Goal: Obtain resource: Download file/media

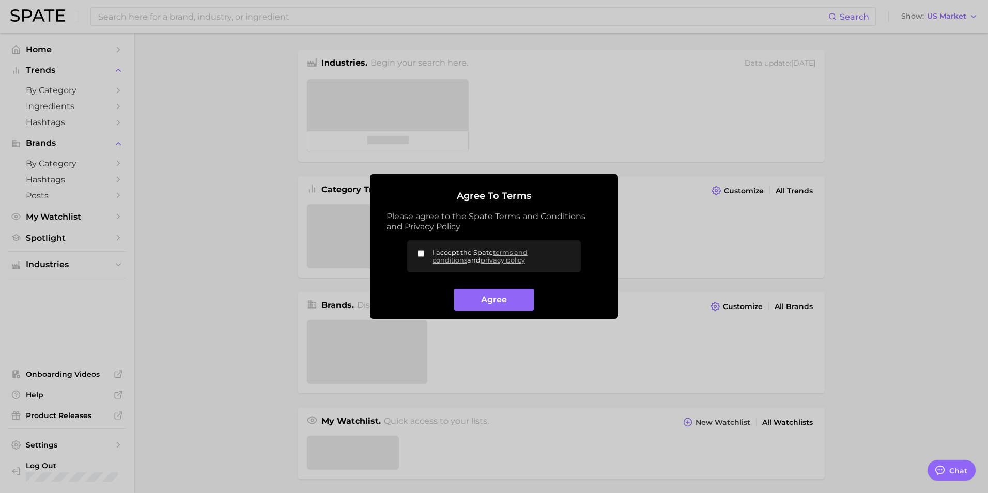
type textarea "x"
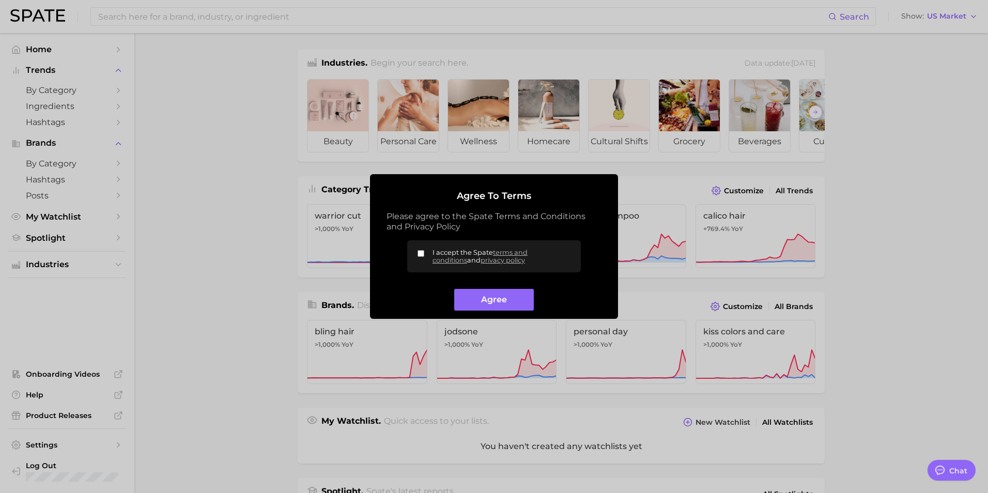
click at [422, 255] on input "I accept the Spate terms and conditions and privacy policy" at bounding box center [420, 253] width 7 height 7
checkbox input "true"
click at [469, 297] on button "Agree" at bounding box center [493, 300] width 79 height 22
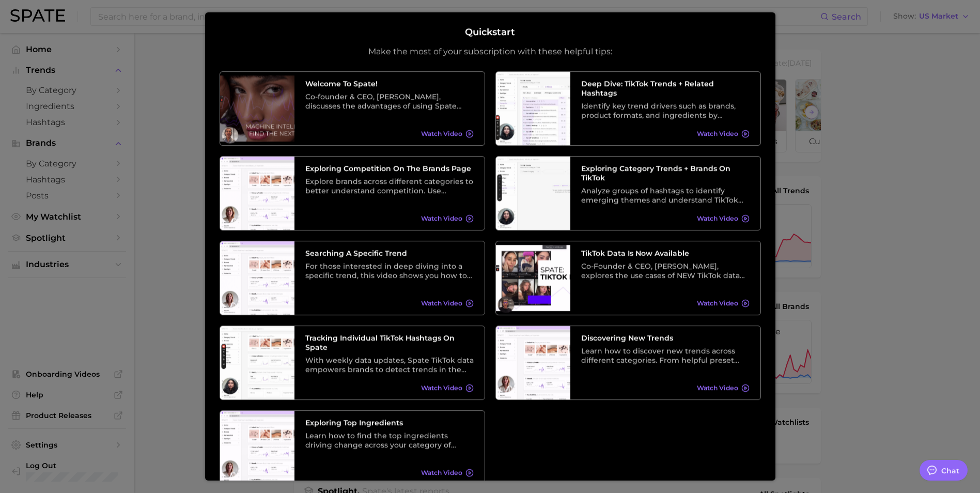
click at [945, 288] on div at bounding box center [490, 416] width 980 height 832
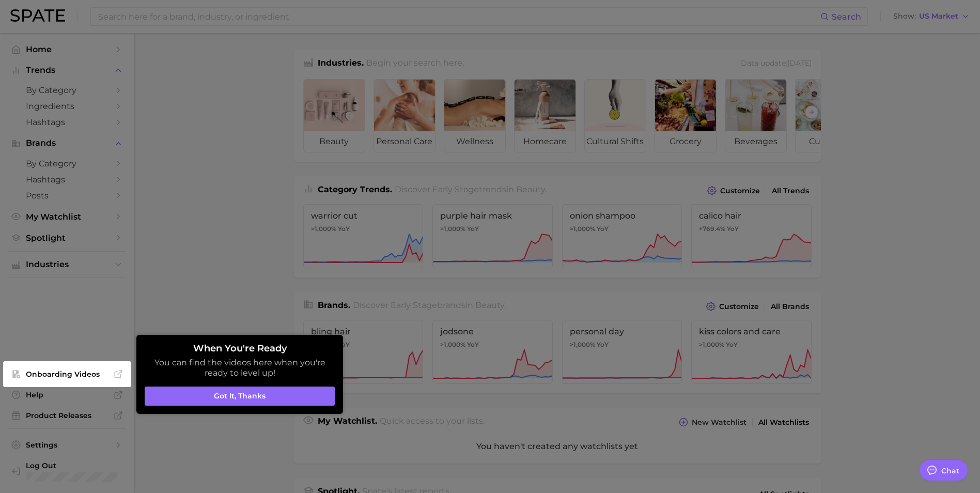
click at [197, 281] on div at bounding box center [490, 416] width 980 height 832
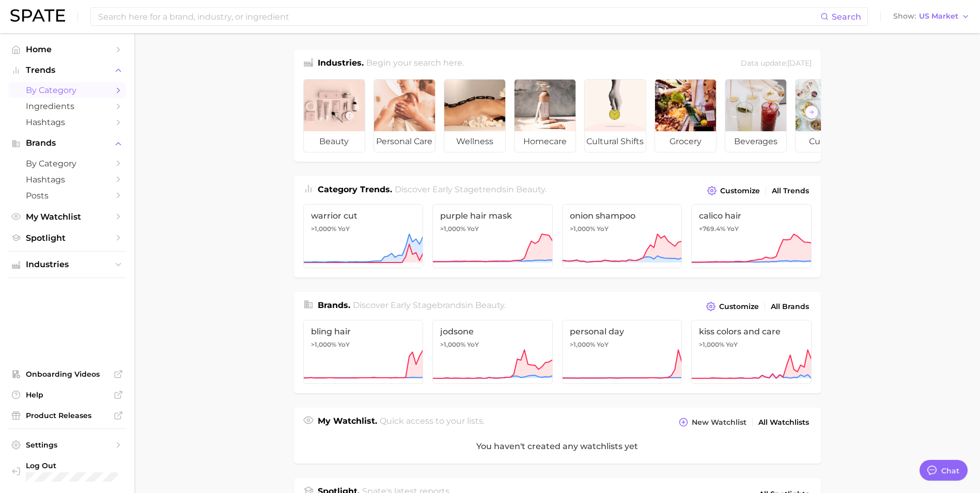
click at [70, 93] on span "by Category" at bounding box center [67, 90] width 83 height 10
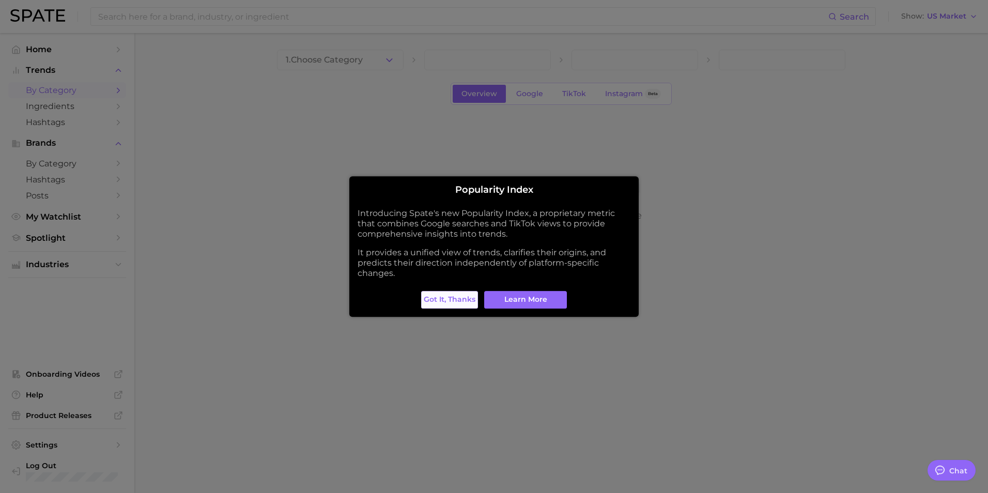
click at [470, 302] on span "Got it, thanks" at bounding box center [450, 299] width 52 height 9
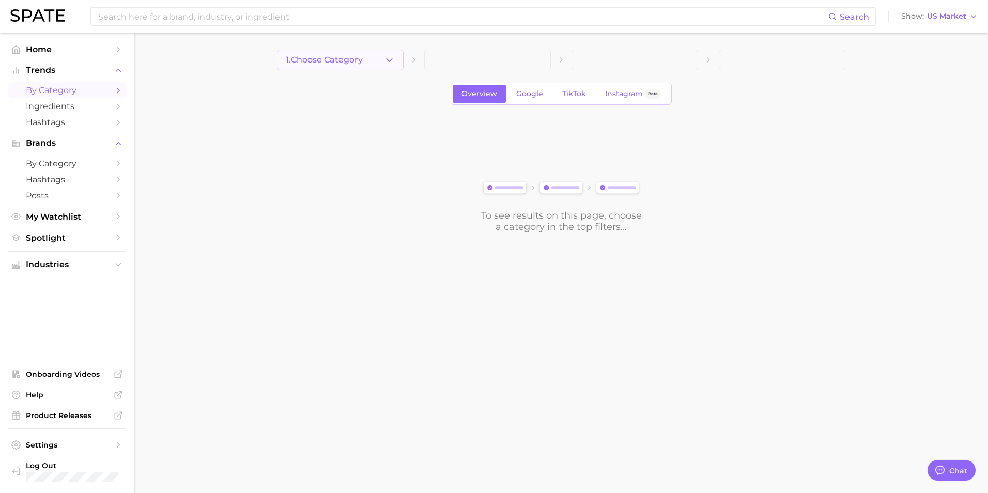
click at [370, 68] on button "1. Choose Category" at bounding box center [340, 60] width 127 height 21
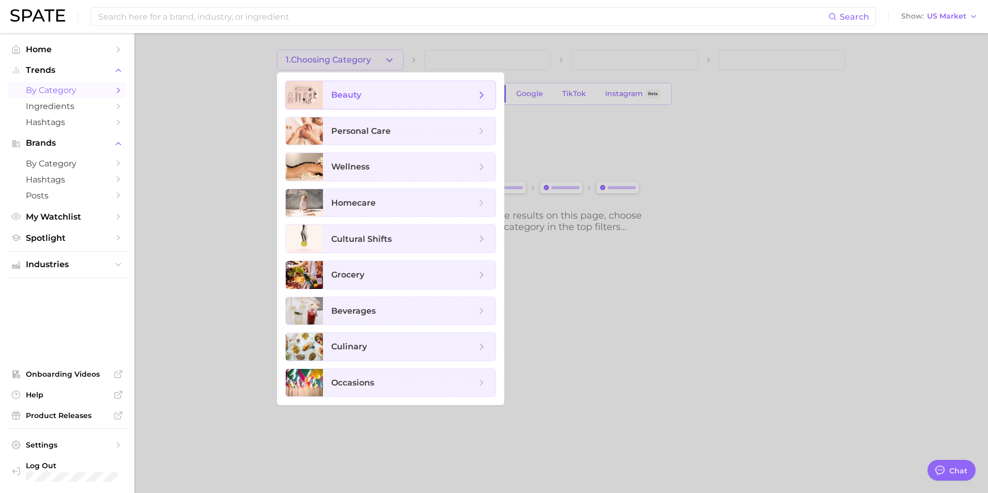
click at [389, 95] on span "beauty" at bounding box center [403, 94] width 145 height 11
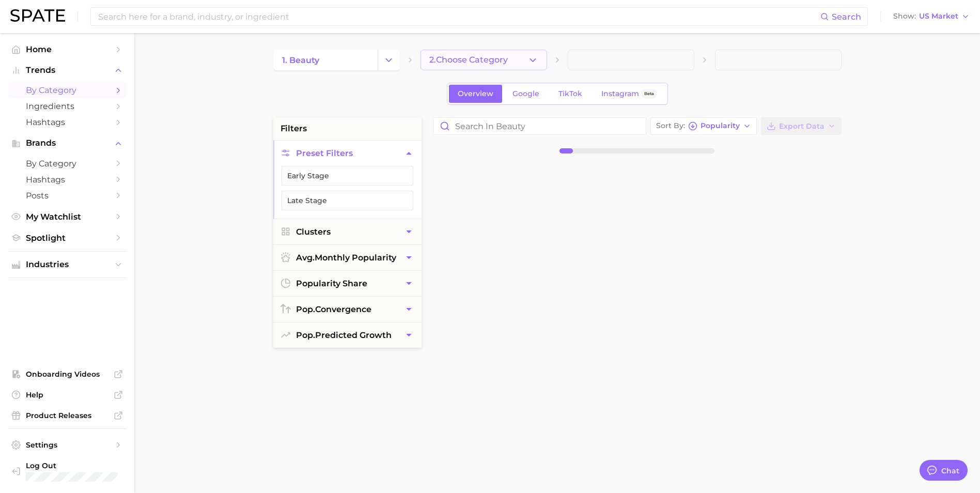
click at [495, 60] on span "2. Choose Category" at bounding box center [468, 59] width 79 height 9
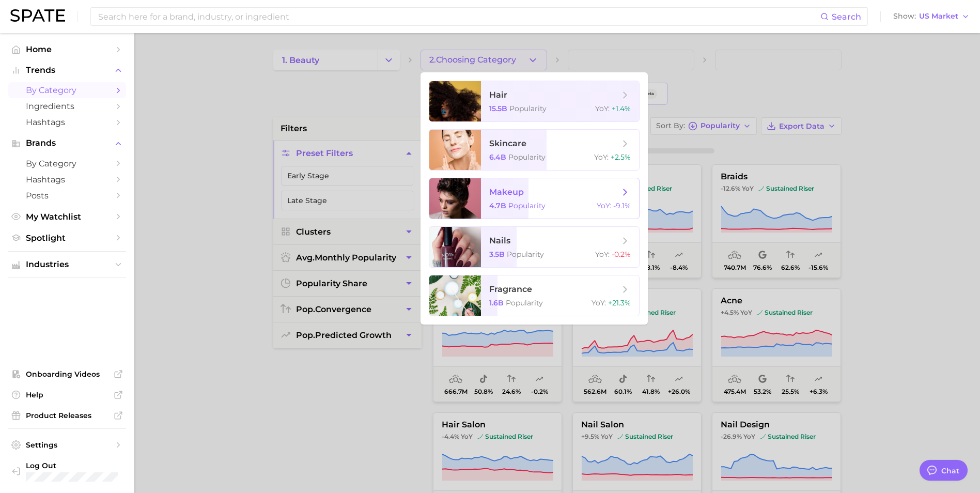
click at [516, 189] on span "makeup" at bounding box center [506, 192] width 35 height 10
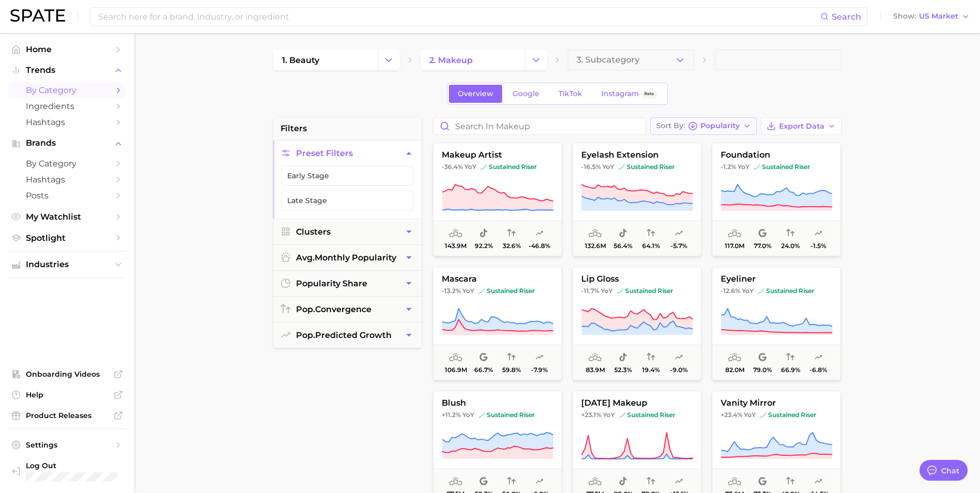
click at [741, 128] on button "Sort By Popularity" at bounding box center [703, 126] width 106 height 18
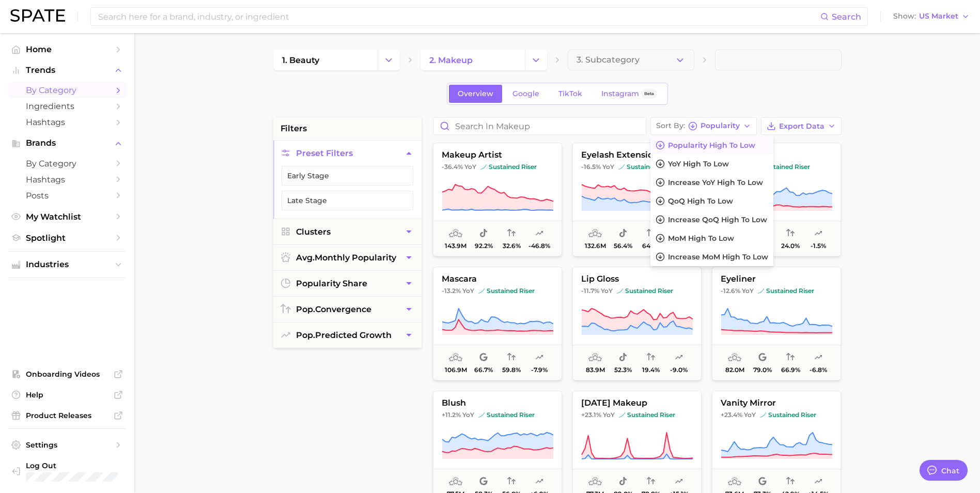
click at [755, 70] on div "1. beauty 2. makeup 3. Subcategory Overview Google TikTok Instagram Beta filter…" at bounding box center [557, 407] width 568 height 715
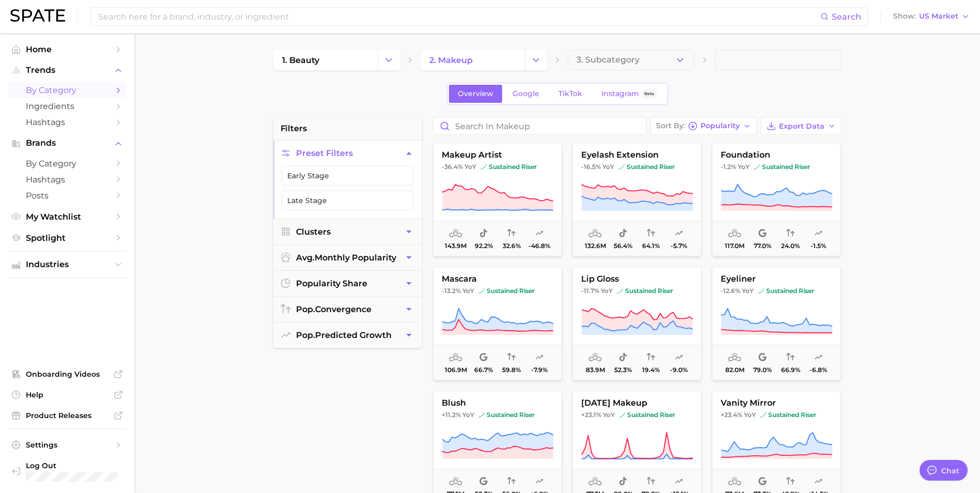
click at [733, 58] on span at bounding box center [778, 60] width 127 height 21
click at [684, 65] on icon "button" at bounding box center [680, 60] width 11 height 11
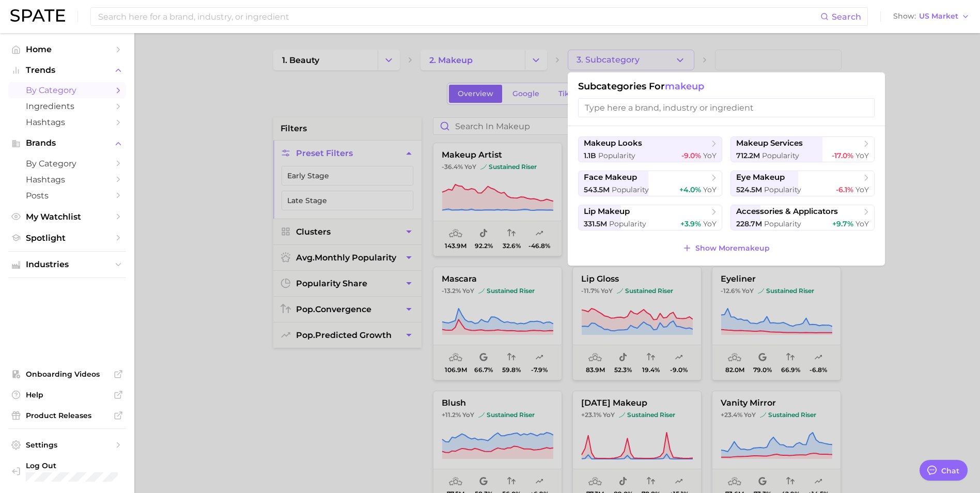
click at [674, 109] on input "search" at bounding box center [726, 107] width 297 height 19
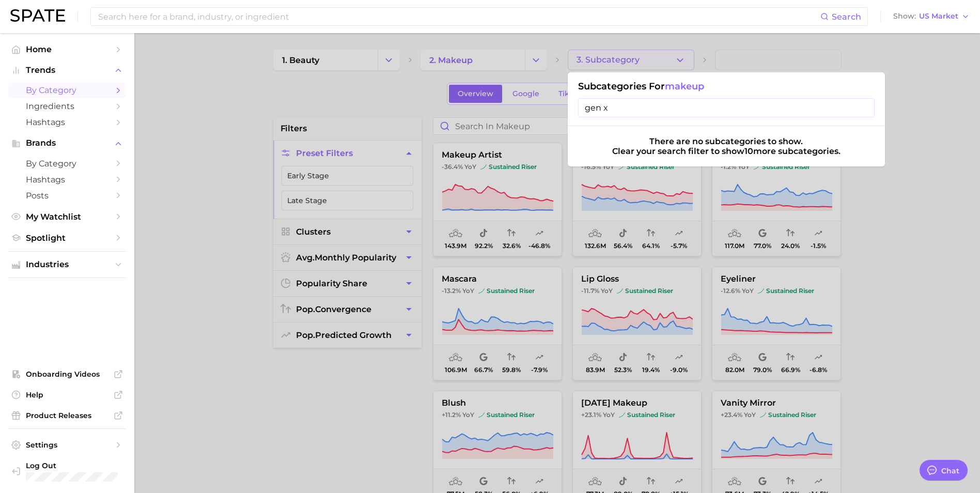
type input "gen x"
click at [237, 119] on div at bounding box center [490, 246] width 980 height 493
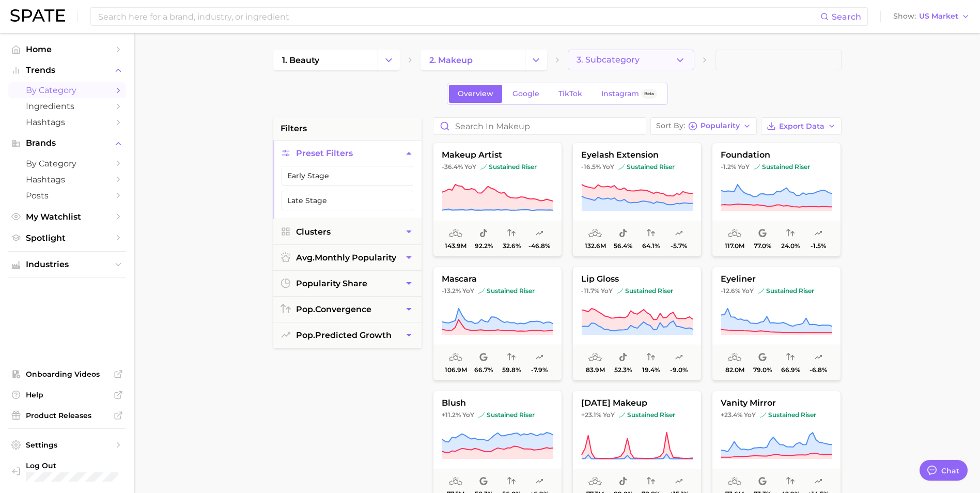
click at [667, 61] on button "3. Subcategory" at bounding box center [631, 60] width 127 height 21
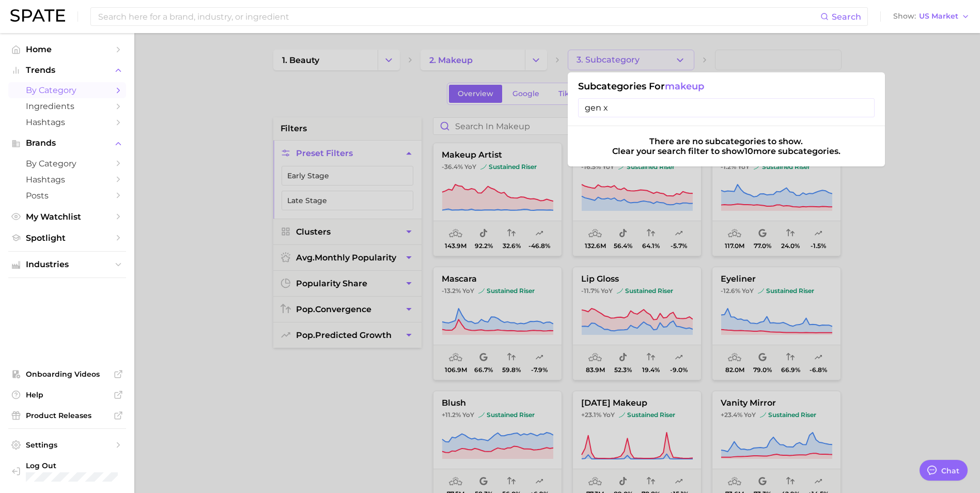
drag, startPoint x: 646, startPoint y: 108, endPoint x: 495, endPoint y: 109, distance: 150.8
click at [568, 70] on div "3. Subcategory Subcategories for makeup gen x There are no subcategories to sho…" at bounding box center [631, 60] width 127 height 21
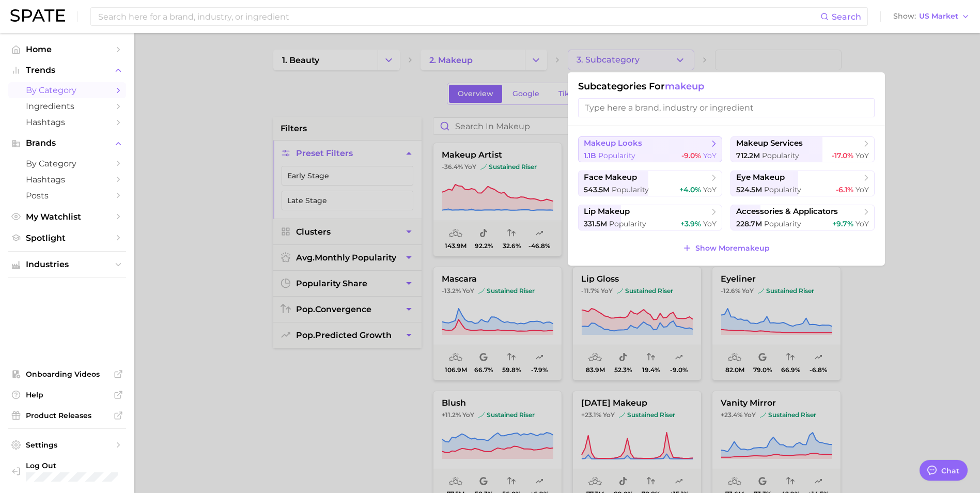
click at [661, 144] on span "makeup looks" at bounding box center [647, 143] width 126 height 10
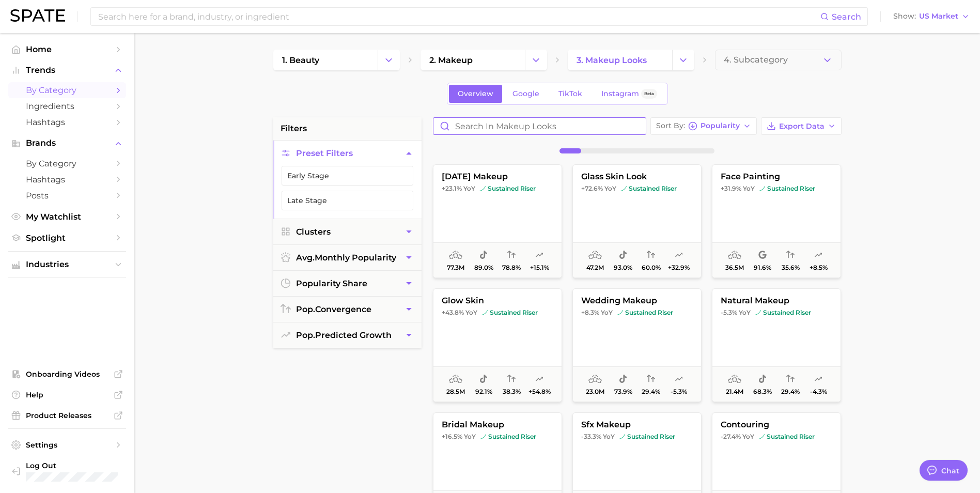
click at [571, 124] on input "Search in makeup looks" at bounding box center [539, 126] width 212 height 17
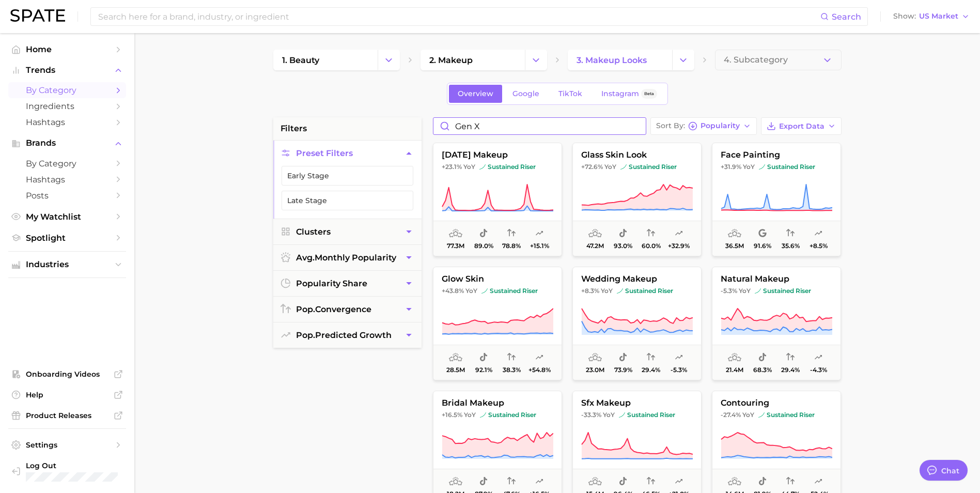
type input "gen x"
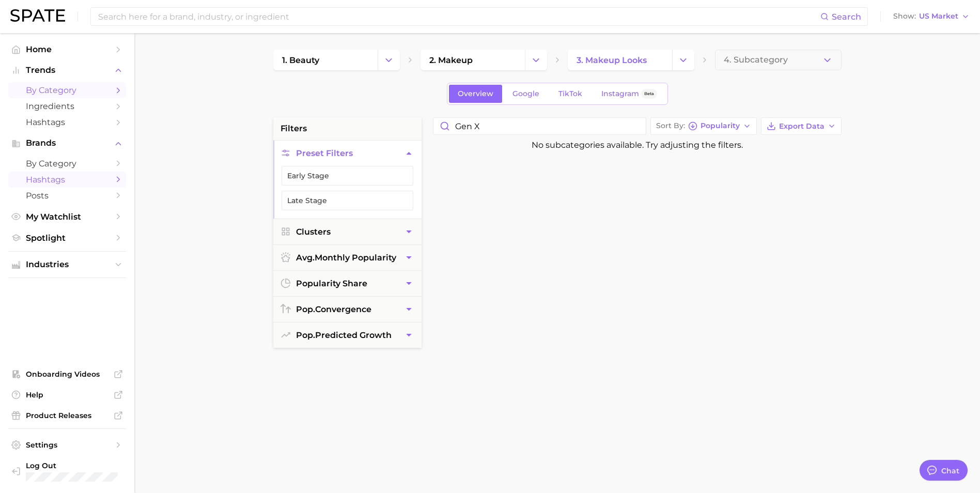
click at [45, 178] on span "Hashtags" at bounding box center [67, 180] width 83 height 10
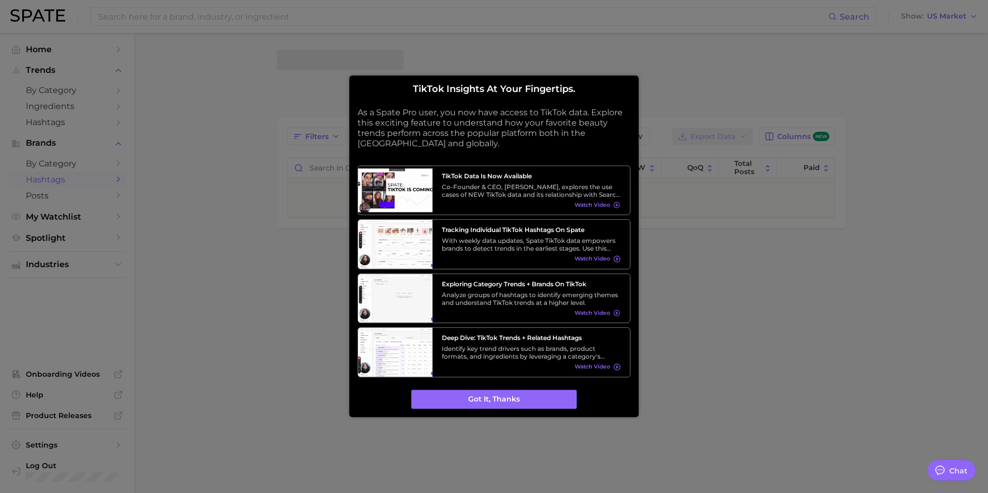
type textarea "x"
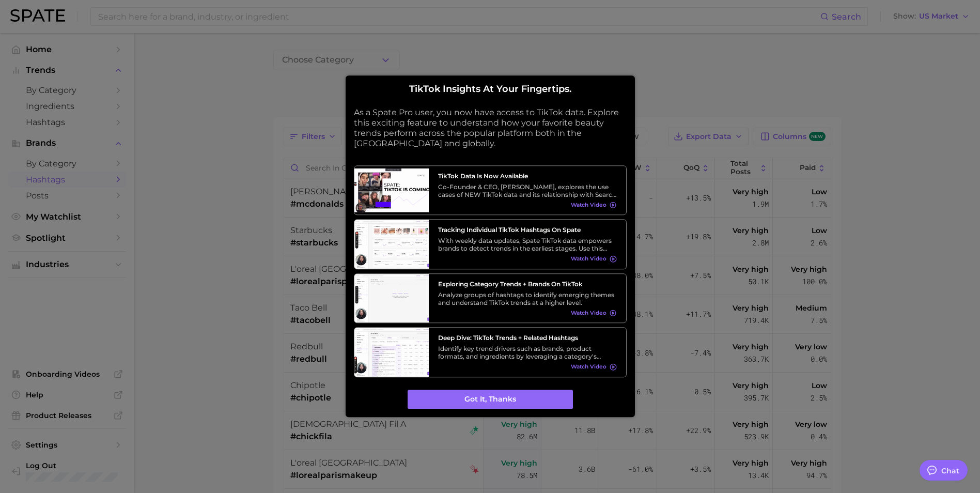
click at [154, 145] on div at bounding box center [490, 246] width 980 height 493
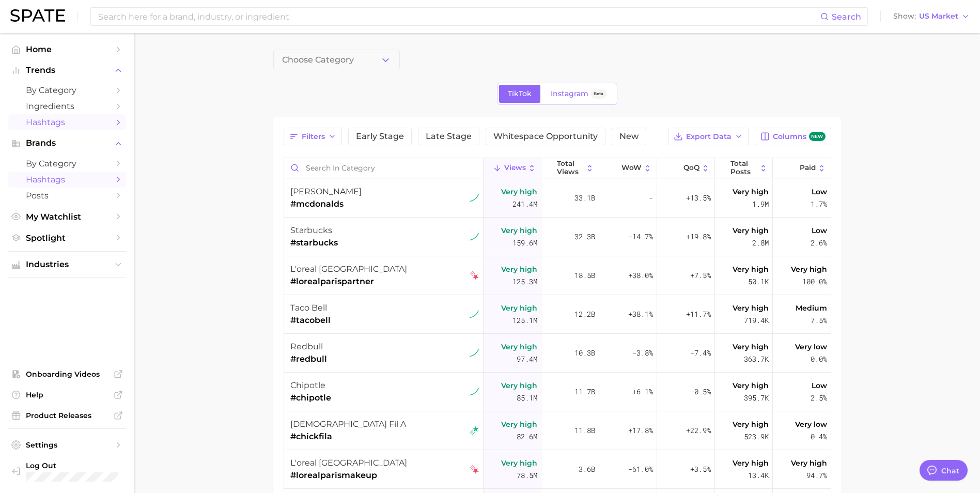
click at [64, 126] on span "Hashtags" at bounding box center [67, 122] width 83 height 10
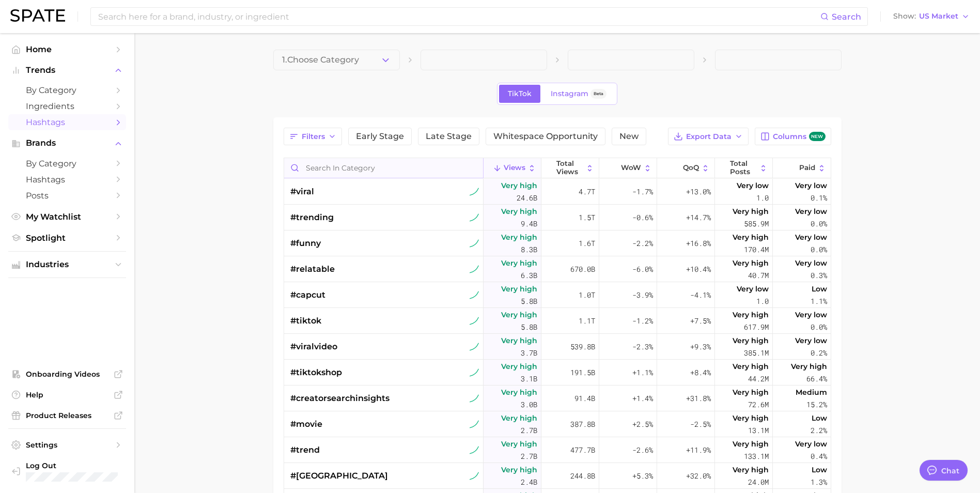
click at [377, 168] on input "Search in category" at bounding box center [383, 168] width 199 height 20
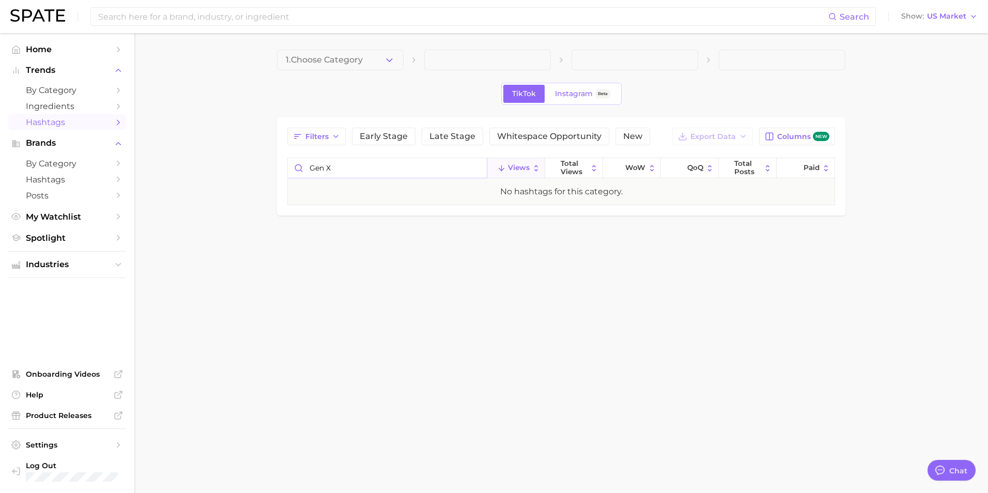
drag, startPoint x: 350, startPoint y: 167, endPoint x: 234, endPoint y: 154, distance: 116.4
click at [234, 154] on main "1. Choose Category TikTok Instagram Beta Filters Early Stage Late Stage Whitesp…" at bounding box center [560, 150] width 853 height 234
type input "g"
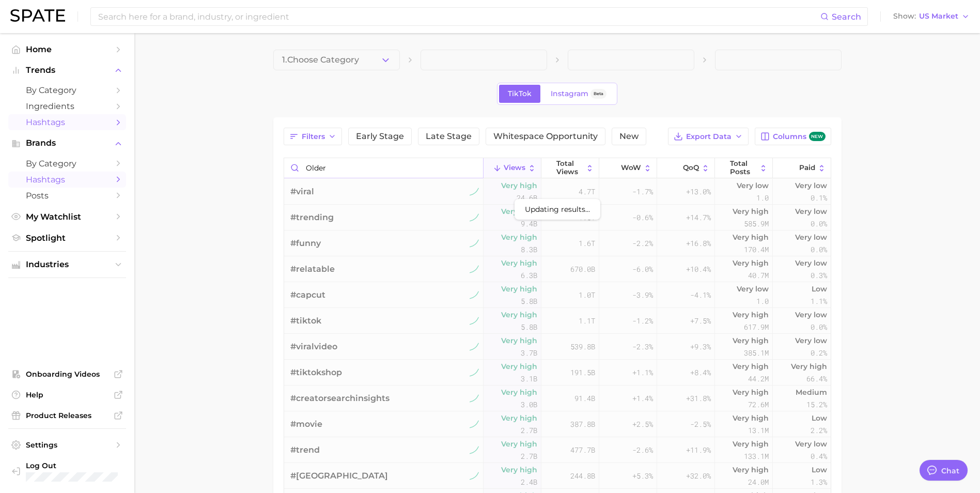
type input "older"
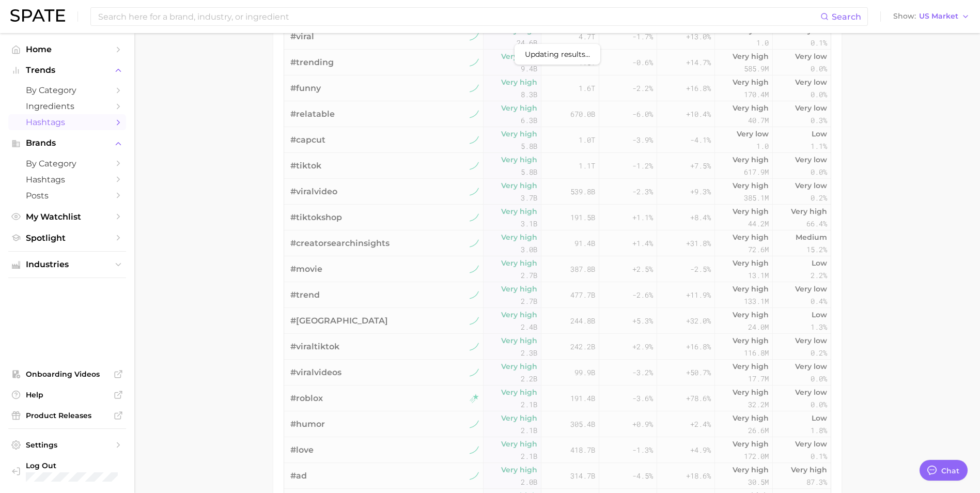
click at [223, 271] on main "1. Choose Category TikTok Instagram Beta Filters Early Stage Late Stage Whitesp…" at bounding box center [557, 217] width 846 height 679
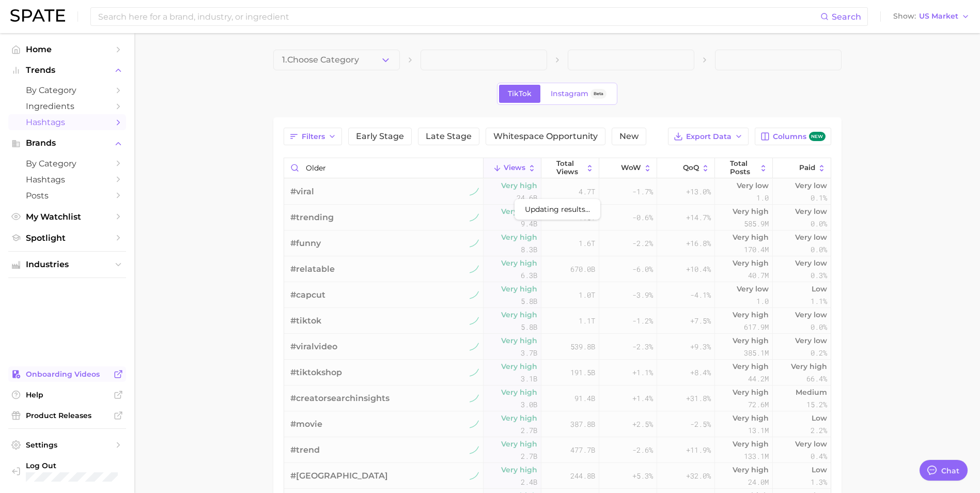
click at [60, 369] on ul "Home Trends by Category Ingredients Hashtags Brands by Category Hashtags Posts …" at bounding box center [67, 262] width 118 height 443
click at [185, 264] on main "1. Choose Category TikTok Instagram Beta Filters Early Stage Late Stage Whitesp…" at bounding box center [557, 372] width 846 height 679
click at [59, 67] on span "Trends" at bounding box center [67, 70] width 83 height 9
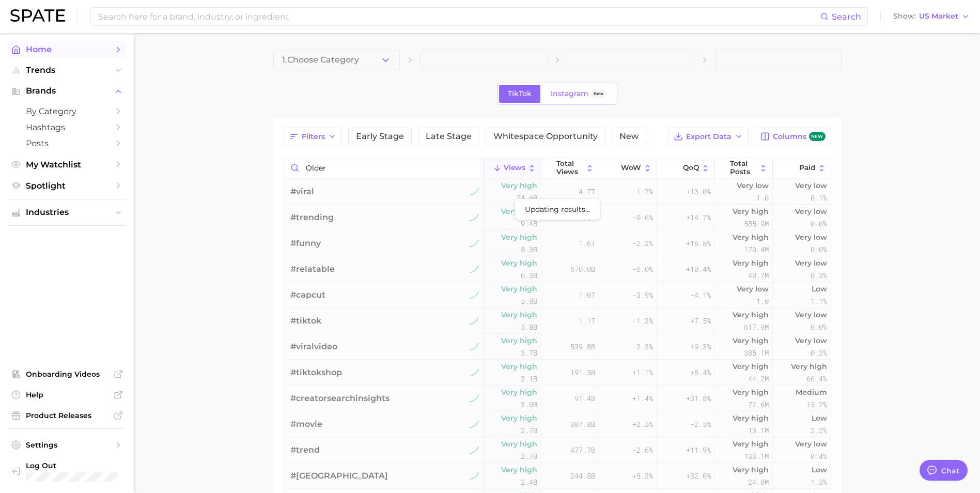
click at [70, 44] on link "Home" at bounding box center [67, 49] width 118 height 16
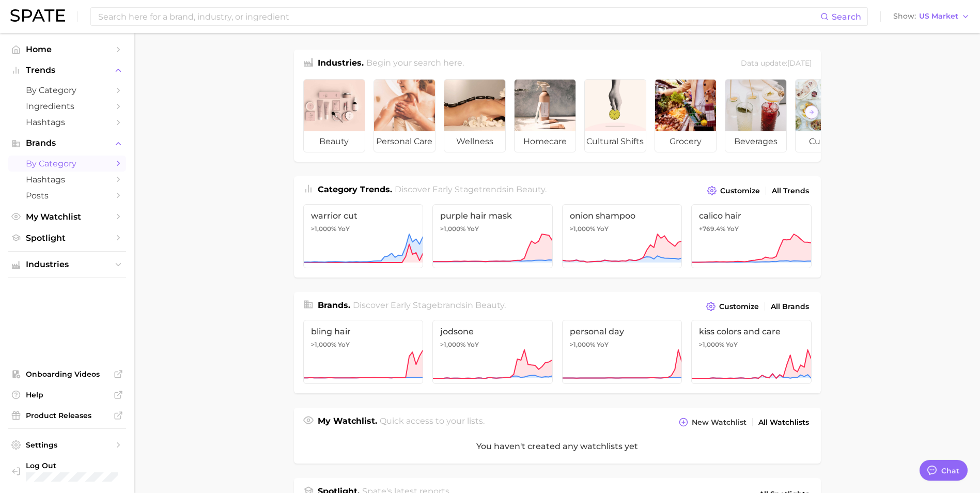
click at [66, 161] on span "by Category" at bounding box center [67, 164] width 83 height 10
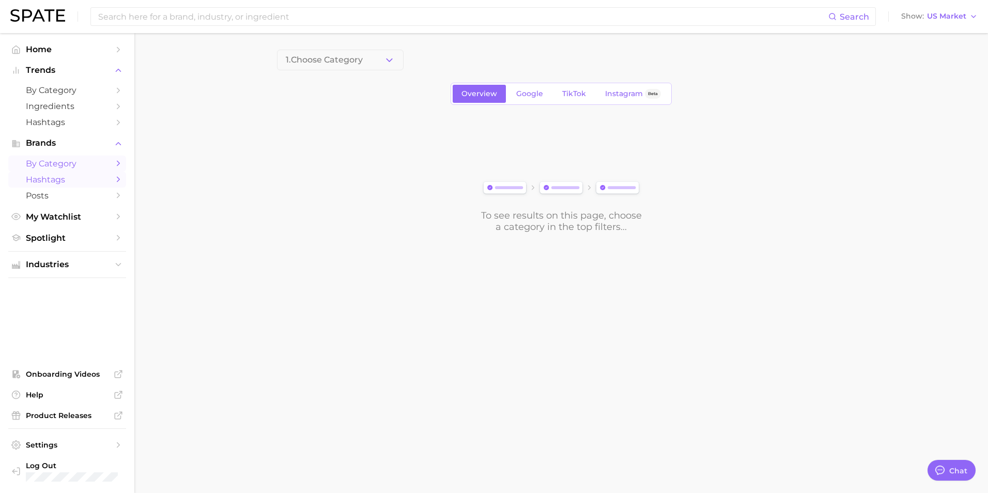
click at [71, 181] on span "Hashtags" at bounding box center [67, 180] width 83 height 10
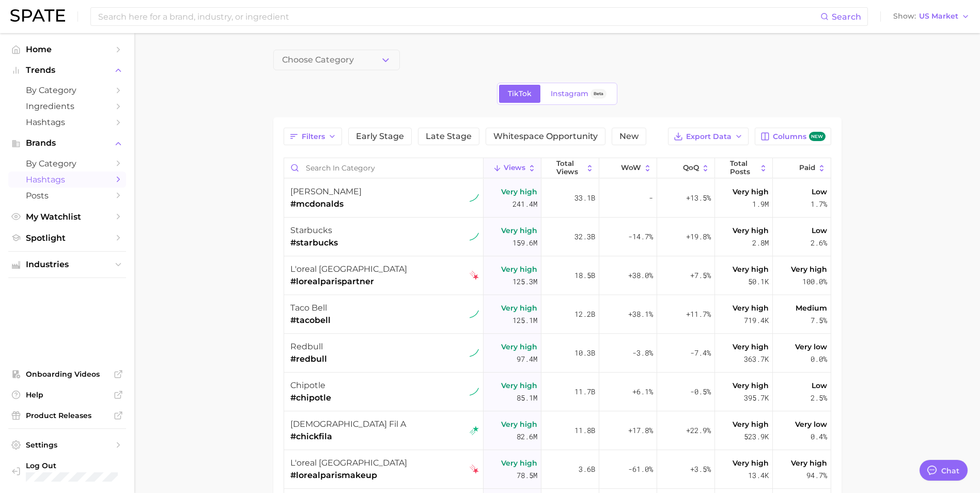
click at [272, 141] on main "Choose Category TikTok Instagram Beta Filters Early Stage Late Stage Whitespace…" at bounding box center [557, 372] width 846 height 679
click at [398, 157] on div "Filters Early Stage Late Stage Whitespace Opportunity New Export Data Columns n…" at bounding box center [558, 389] width 548 height 523
click at [398, 168] on input "Search in category" at bounding box center [383, 168] width 199 height 20
click at [398, 174] on input "Search in category" at bounding box center [383, 168] width 199 height 20
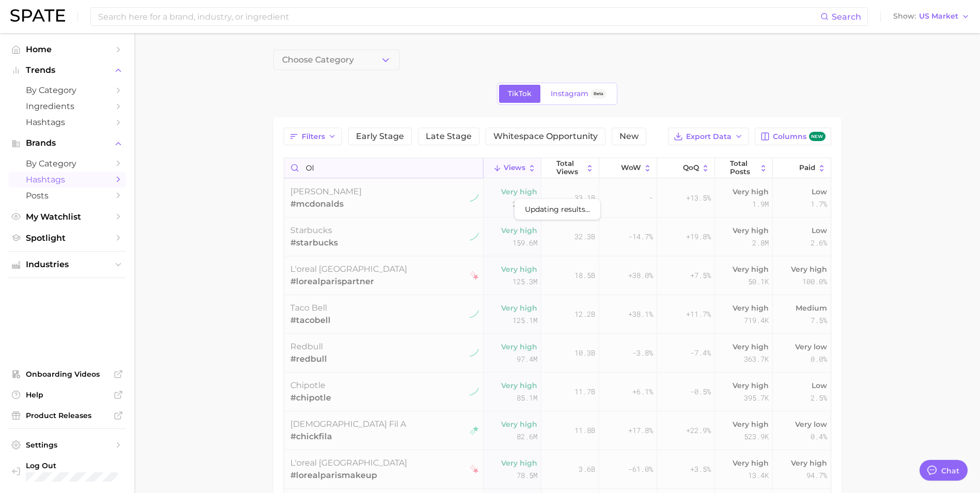
type input "o"
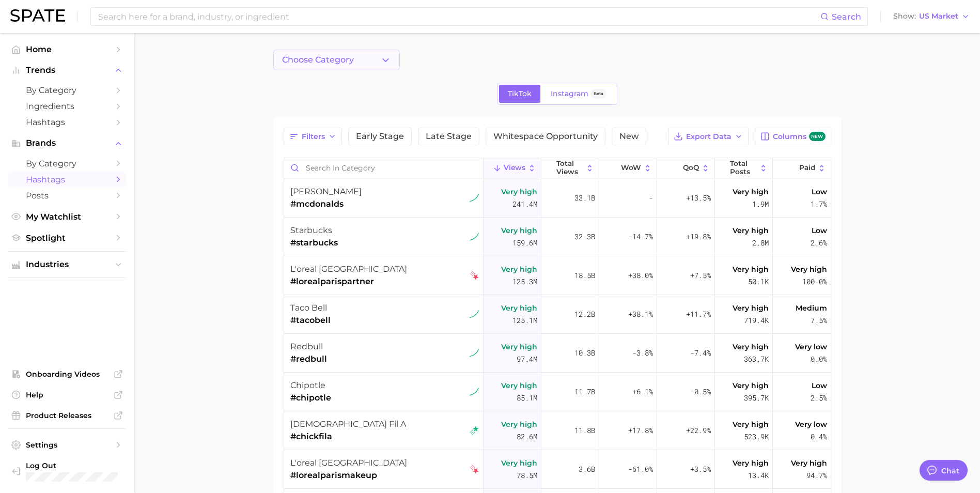
click at [347, 58] on span "Choose Category" at bounding box center [318, 59] width 72 height 9
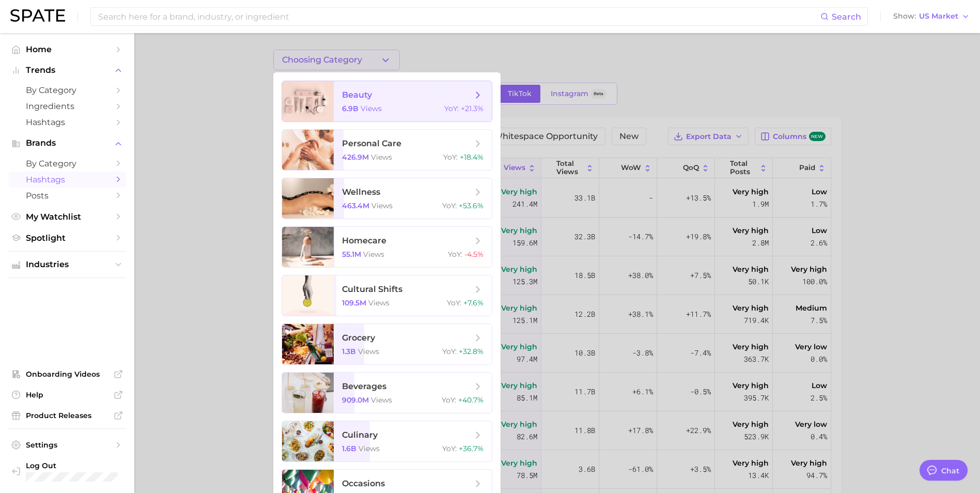
click at [353, 98] on span "beauty" at bounding box center [357, 95] width 30 height 10
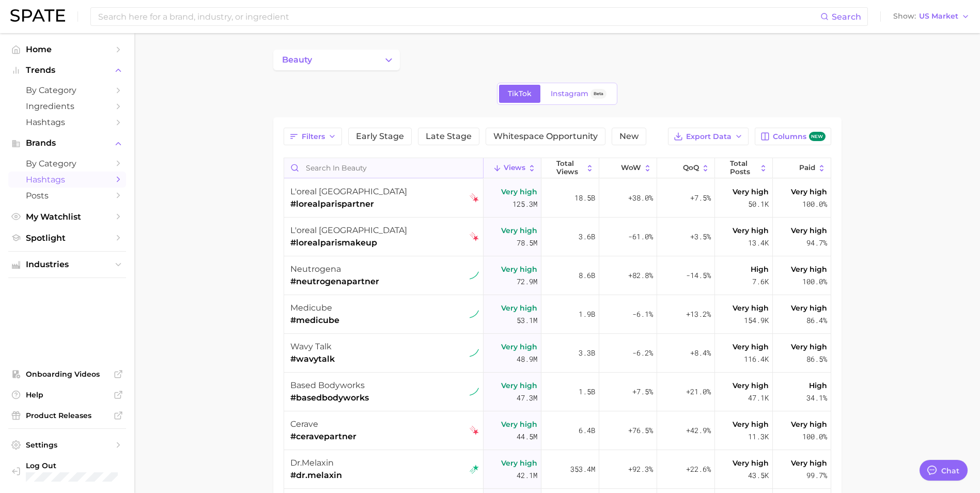
click at [358, 169] on input "Search in beauty" at bounding box center [383, 168] width 199 height 20
click at [742, 135] on icon "button" at bounding box center [739, 136] width 8 height 8
click at [691, 158] on span "Table Data CSV" at bounding box center [680, 155] width 57 height 9
click at [78, 163] on span "by Category" at bounding box center [67, 164] width 83 height 10
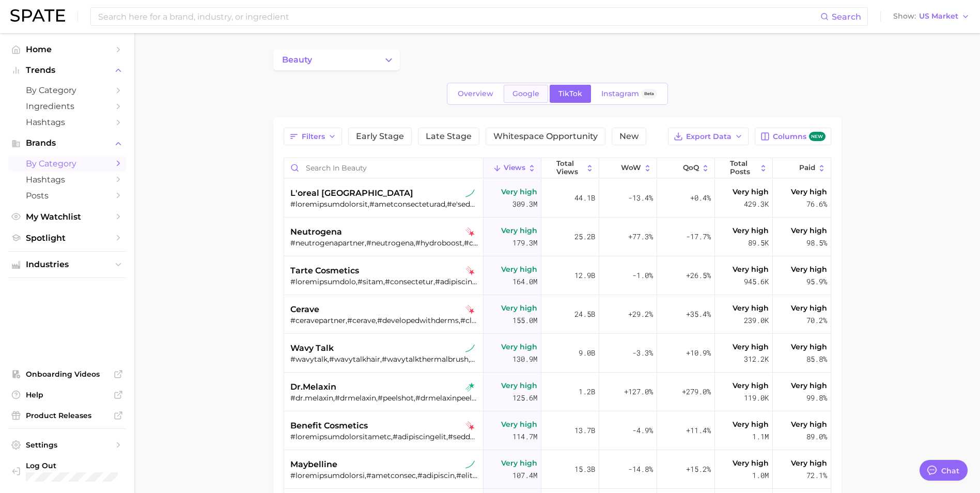
click at [530, 100] on link "Google" at bounding box center [526, 94] width 44 height 18
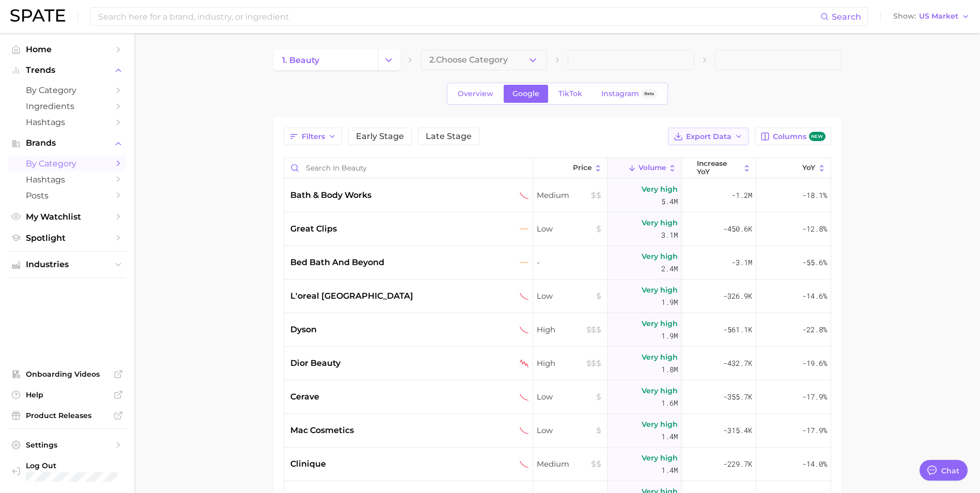
click at [727, 133] on span "Export Data" at bounding box center [708, 136] width 45 height 9
click at [714, 157] on button "Card Data CSV" at bounding box center [692, 155] width 114 height 19
